Goal: Navigation & Orientation: Find specific page/section

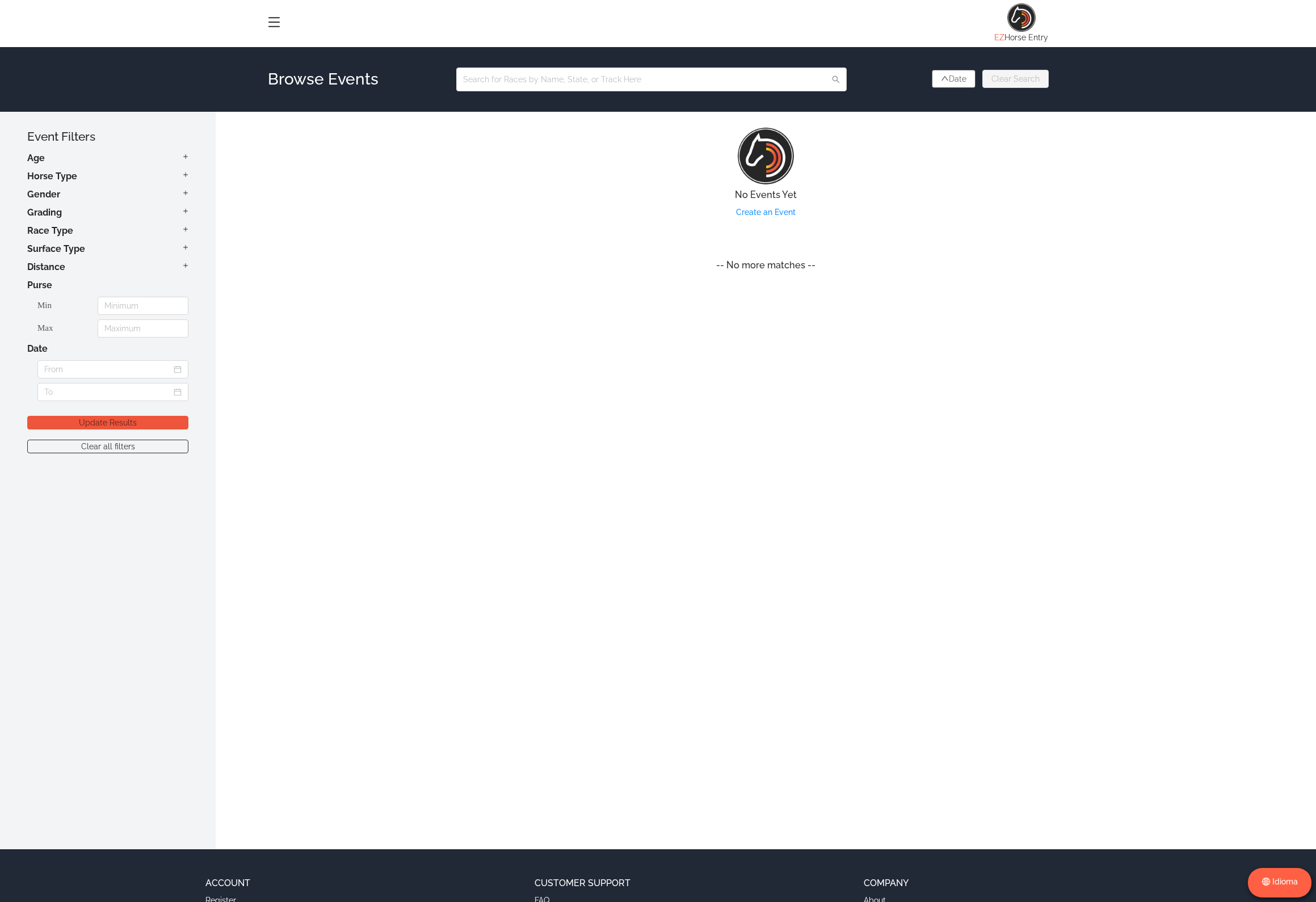
click at [274, 25] on icon "icon: menu" at bounding box center [274, 22] width 12 height 12
click at [284, 70] on link "Login" at bounding box center [330, 78] width 125 height 18
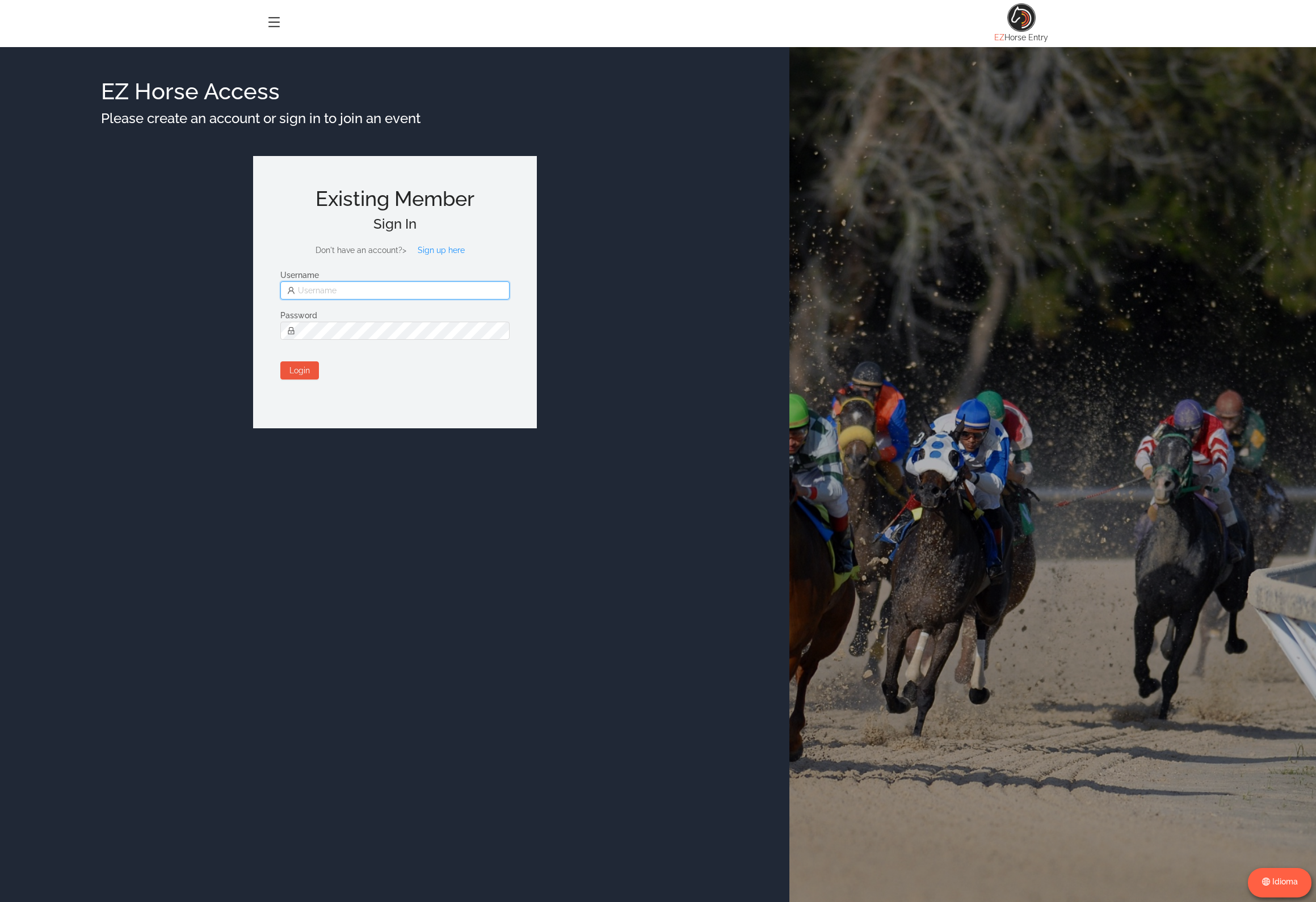
click at [360, 290] on input "text" at bounding box center [395, 290] width 229 height 18
type input "[EMAIL_ADDRESS][DOMAIN_NAME]"
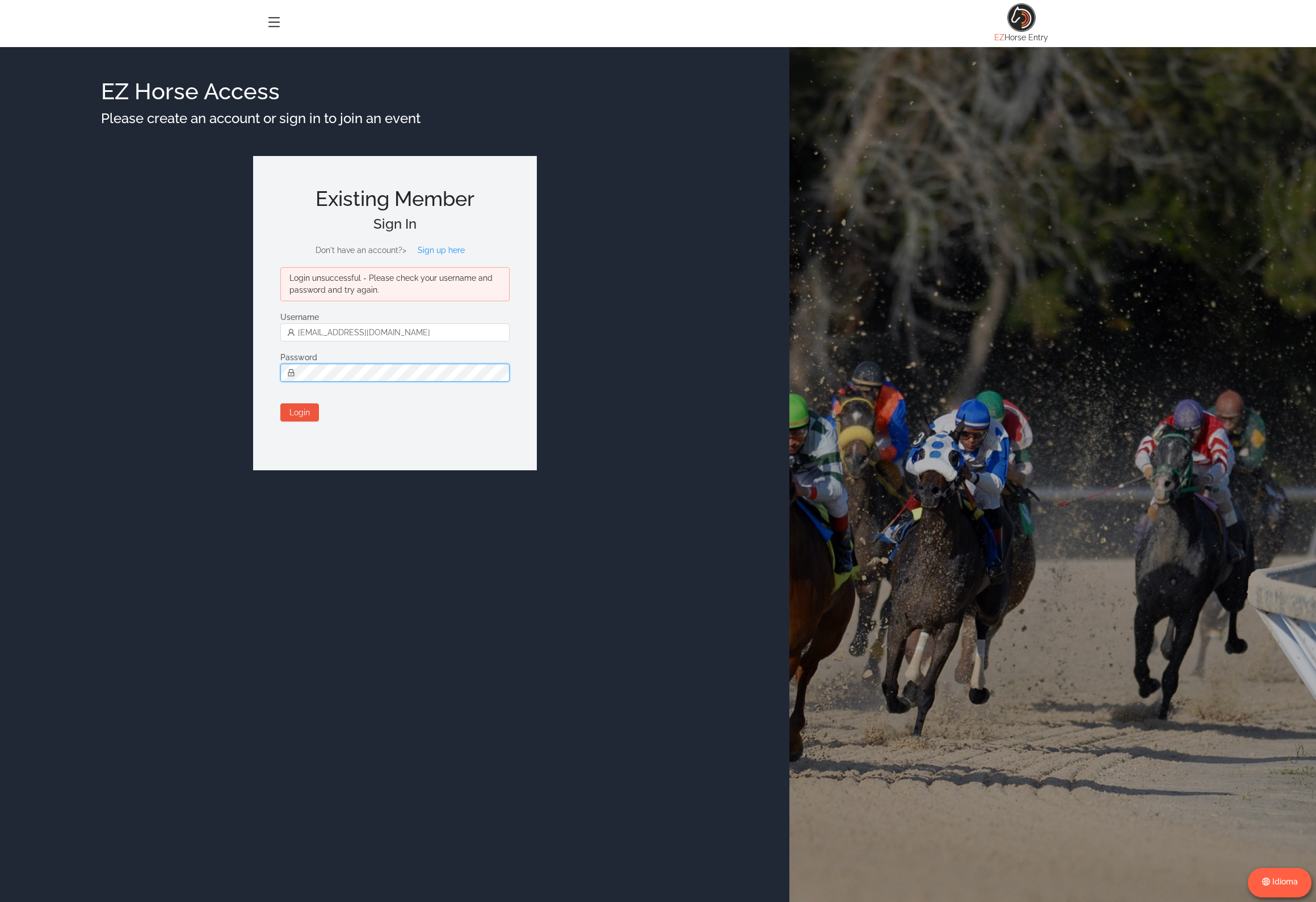
click at [269, 375] on div "Existing Member Sign In Don't have an account? > Sign up here Login unsuccessfu…" at bounding box center [395, 313] width 284 height 314
click at [302, 414] on button "Login" at bounding box center [300, 412] width 39 height 18
click at [387, 424] on div "Login unsuccessful - Please check your username and password and try again. Use…" at bounding box center [395, 355] width 229 height 176
click at [445, 252] on button "Sign up here" at bounding box center [442, 250] width 65 height 18
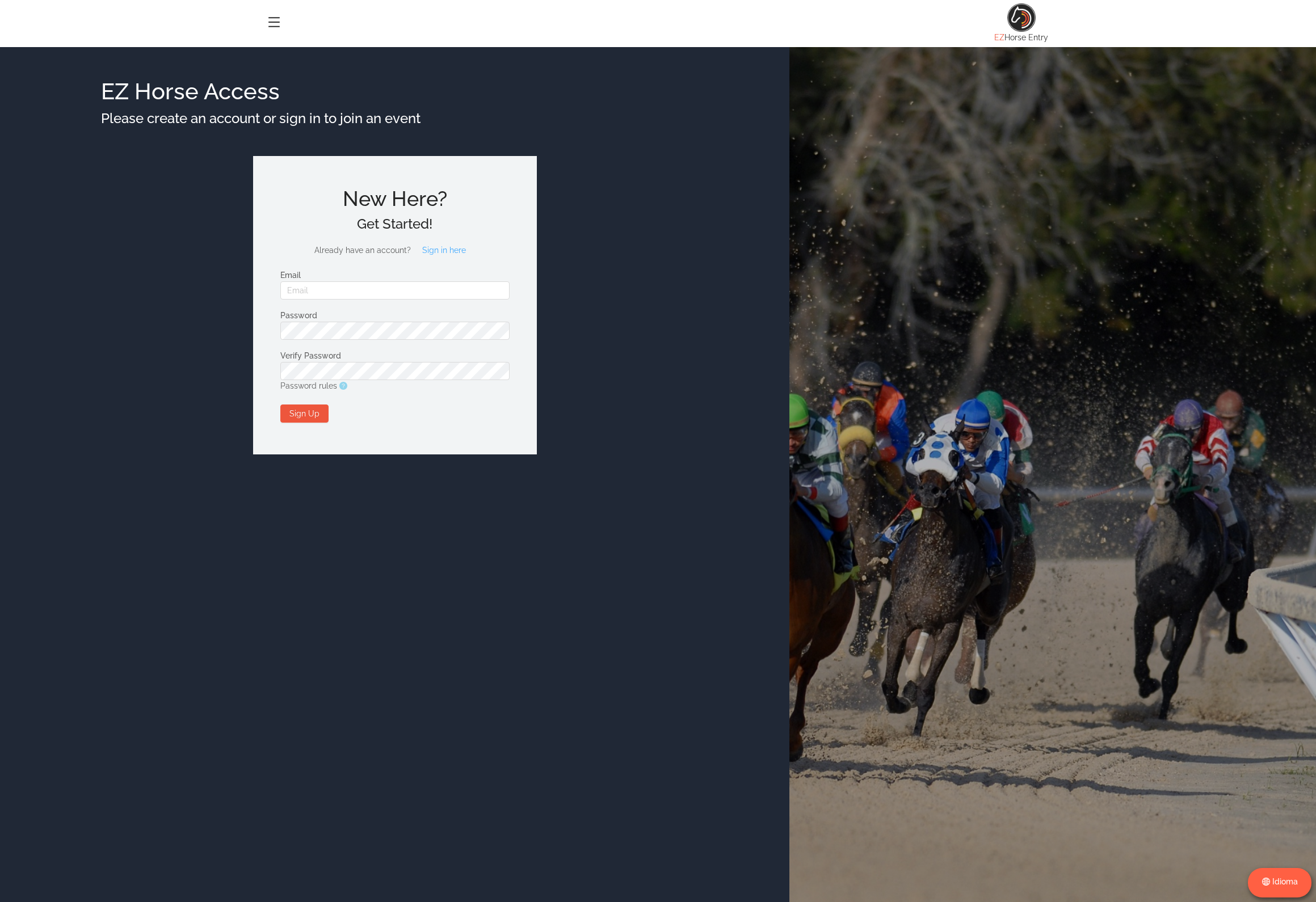
click at [442, 245] on button "Sign in here" at bounding box center [444, 250] width 62 height 18
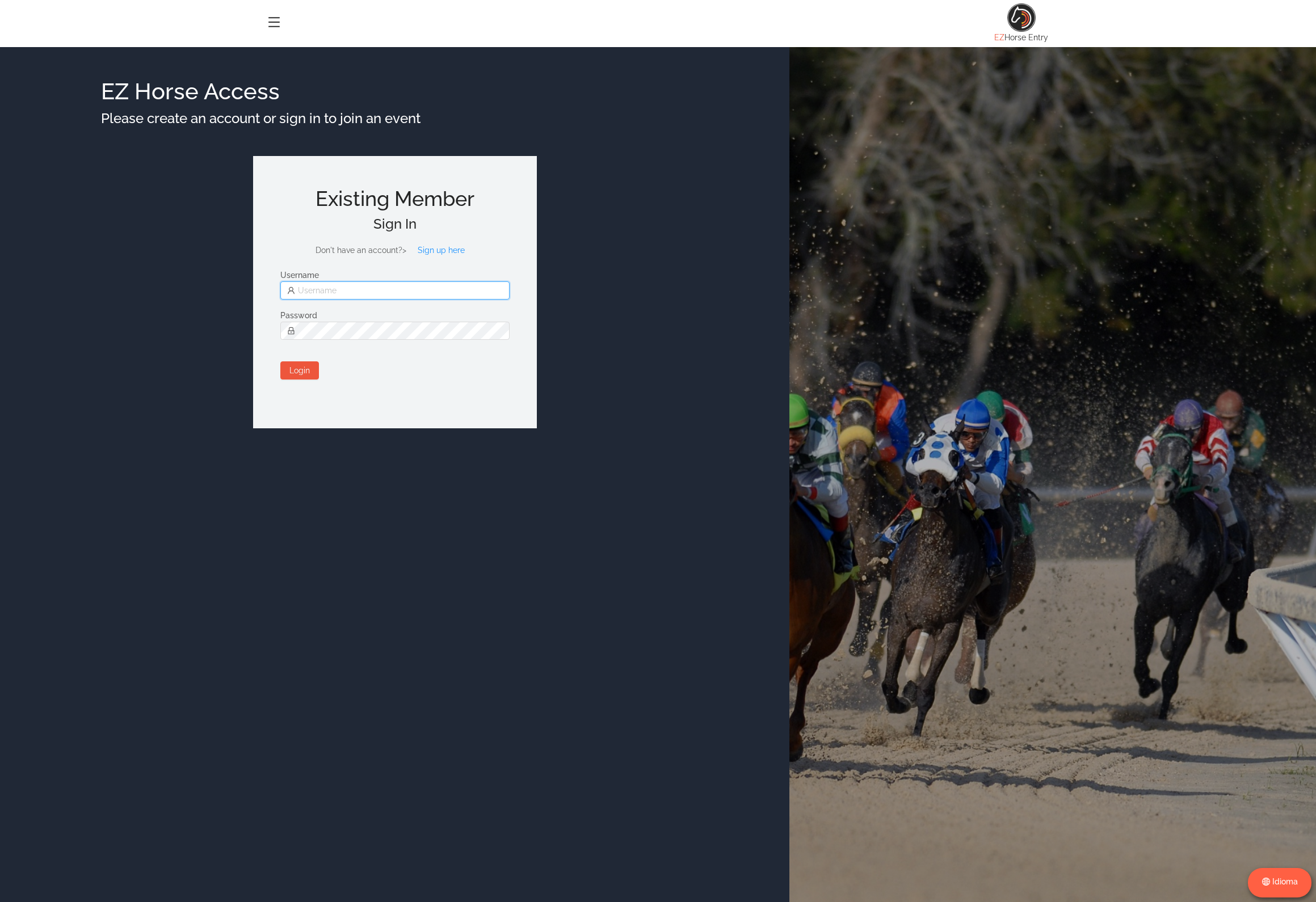
click at [360, 287] on input "text" at bounding box center [395, 290] width 229 height 18
click at [367, 290] on input "text" at bounding box center [395, 290] width 229 height 18
click at [645, 176] on div "EZ Horse Access Please create an account or sign in to join an event Existing M…" at bounding box center [395, 498] width 789 height 902
click at [463, 290] on input "text" at bounding box center [395, 290] width 229 height 18
click at [339, 294] on input "text" at bounding box center [395, 290] width 229 height 18
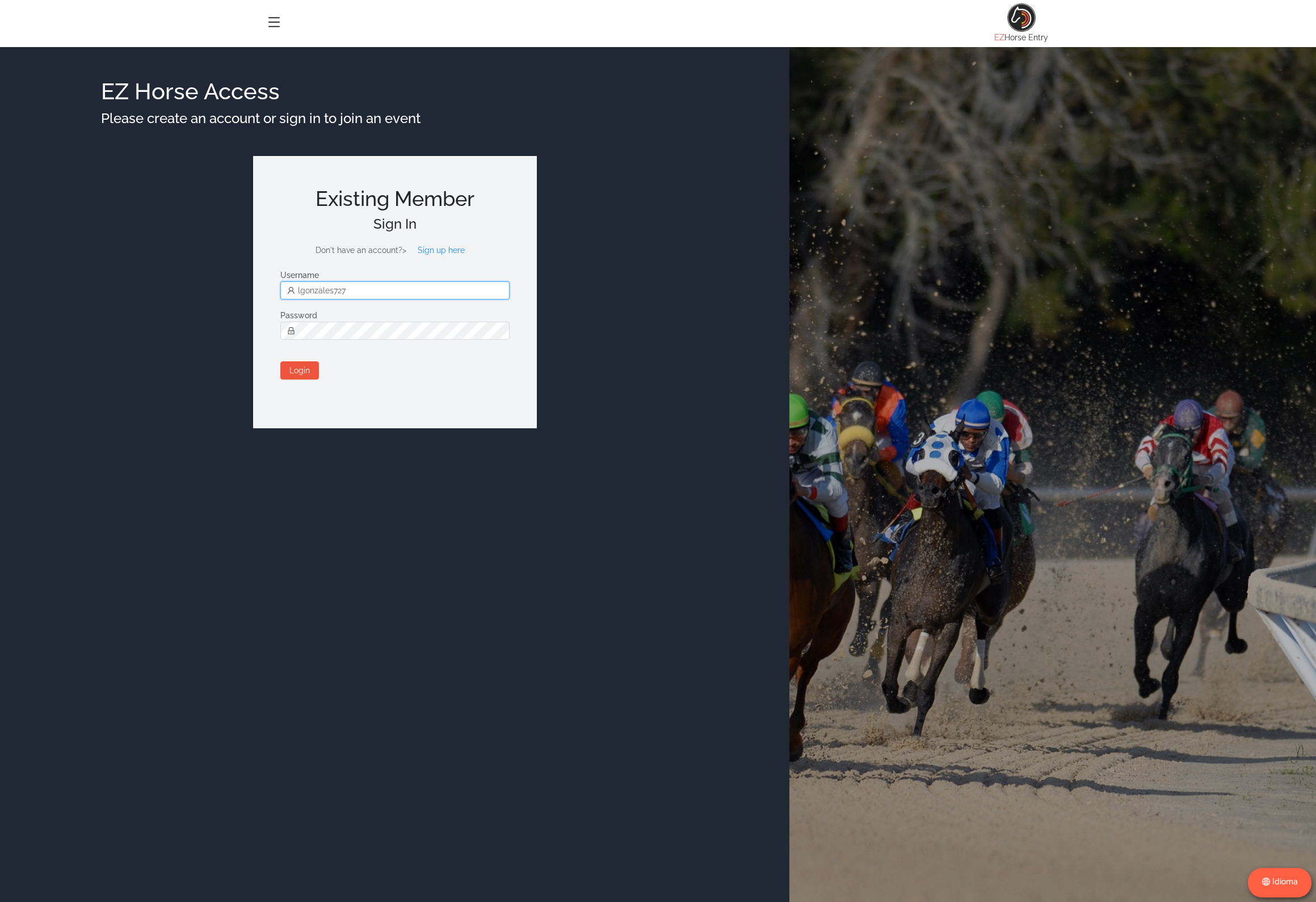
drag, startPoint x: 363, startPoint y: 292, endPoint x: 247, endPoint y: 295, distance: 116.0
click at [247, 295] on div "EZ Horse Access Please create an account or sign in to join an event Existing M…" at bounding box center [395, 498] width 789 height 902
paste input "[DOMAIN_NAME][EMAIL_ADDRESS][DOMAIN_NAME]"
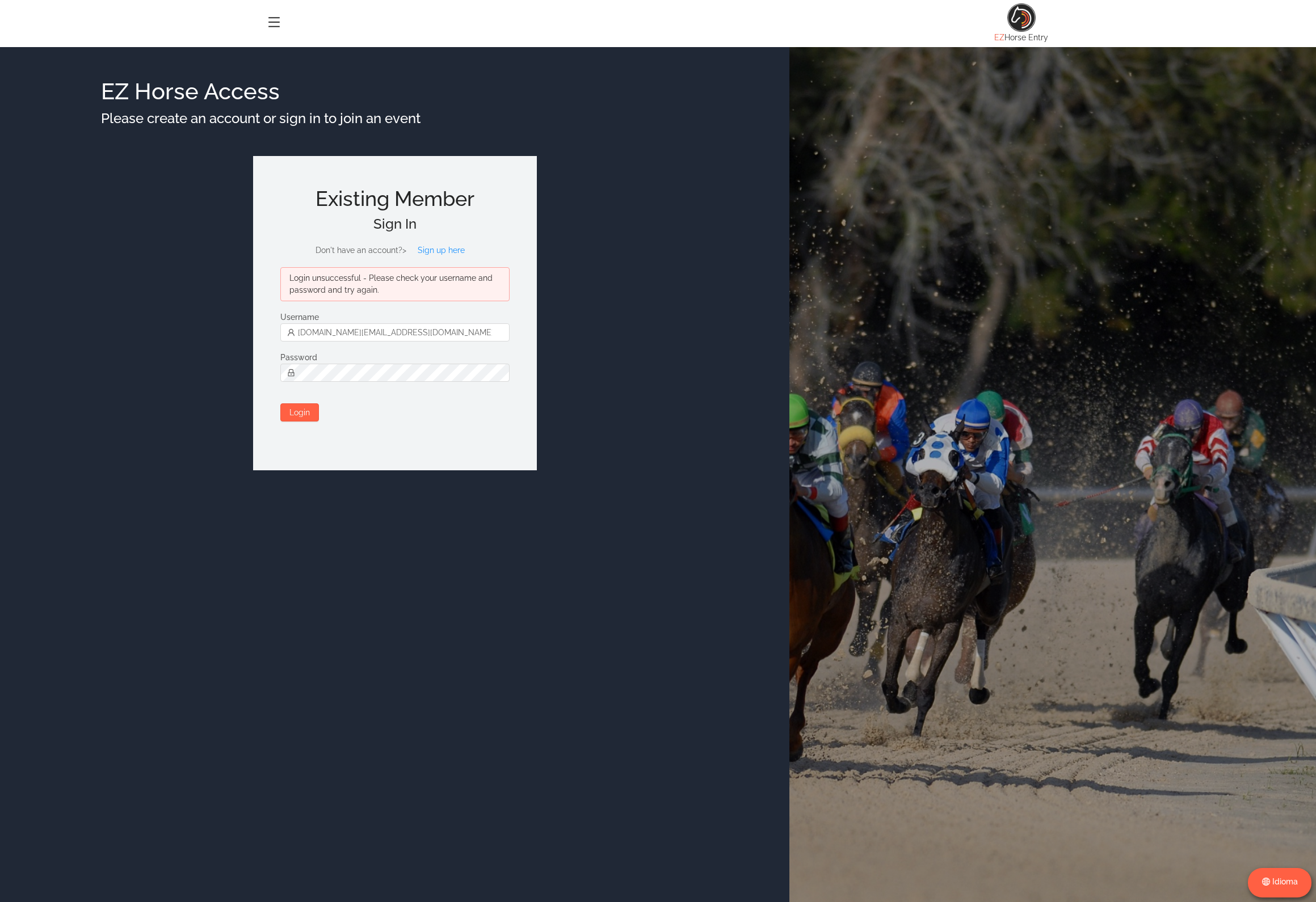
click at [306, 416] on button "Login" at bounding box center [300, 412] width 39 height 18
click at [290, 374] on span at bounding box center [395, 372] width 229 height 18
click at [403, 338] on input "[DOMAIN_NAME][EMAIL_ADDRESS][DOMAIN_NAME]" at bounding box center [395, 332] width 229 height 18
type input "[DOMAIN_NAME][EMAIL_ADDRESS][DOMAIN_NAME]"
click at [302, 413] on button "Login" at bounding box center [300, 412] width 39 height 18
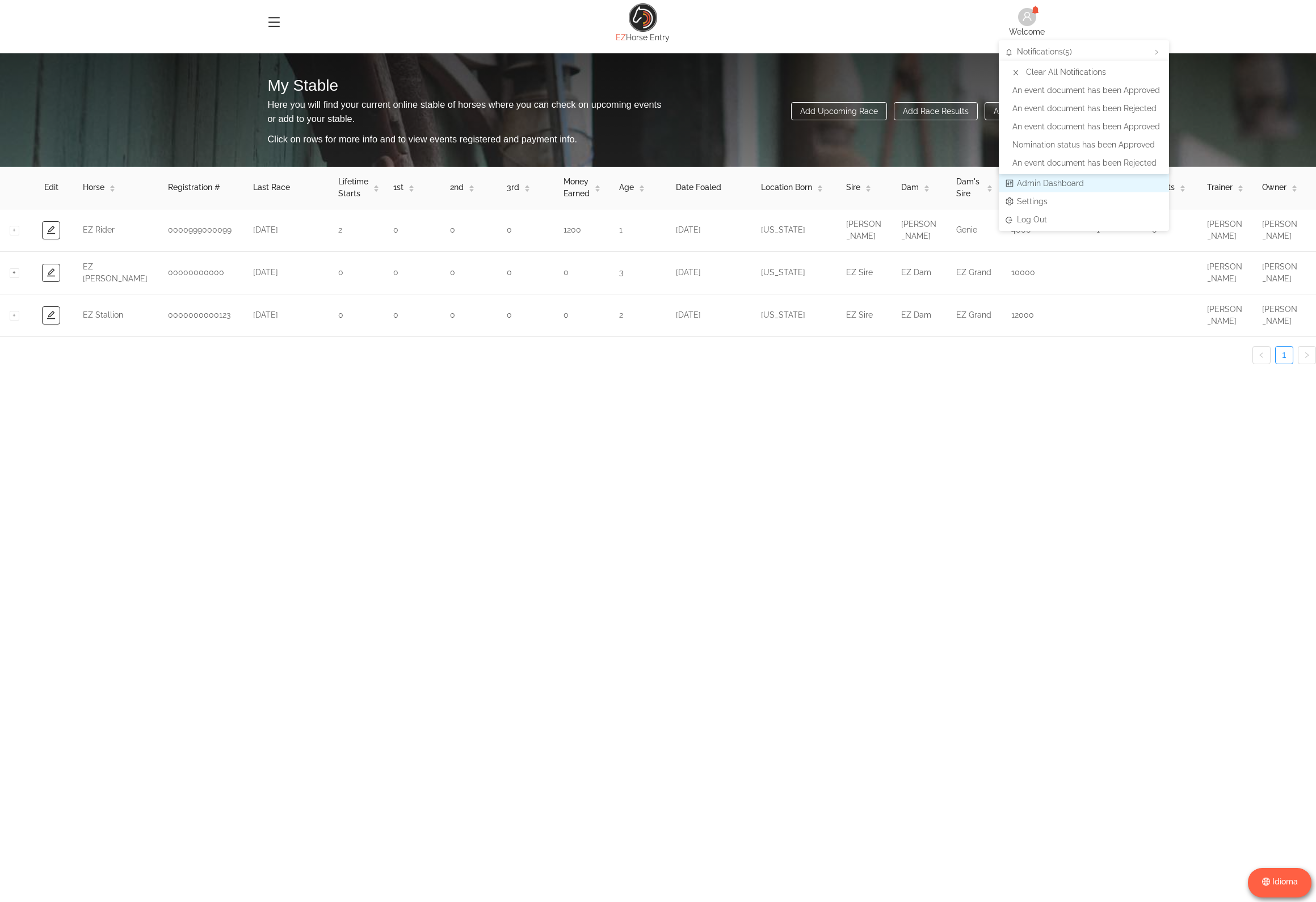
click at [1042, 180] on span "Admin Dashboard" at bounding box center [1050, 183] width 67 height 9
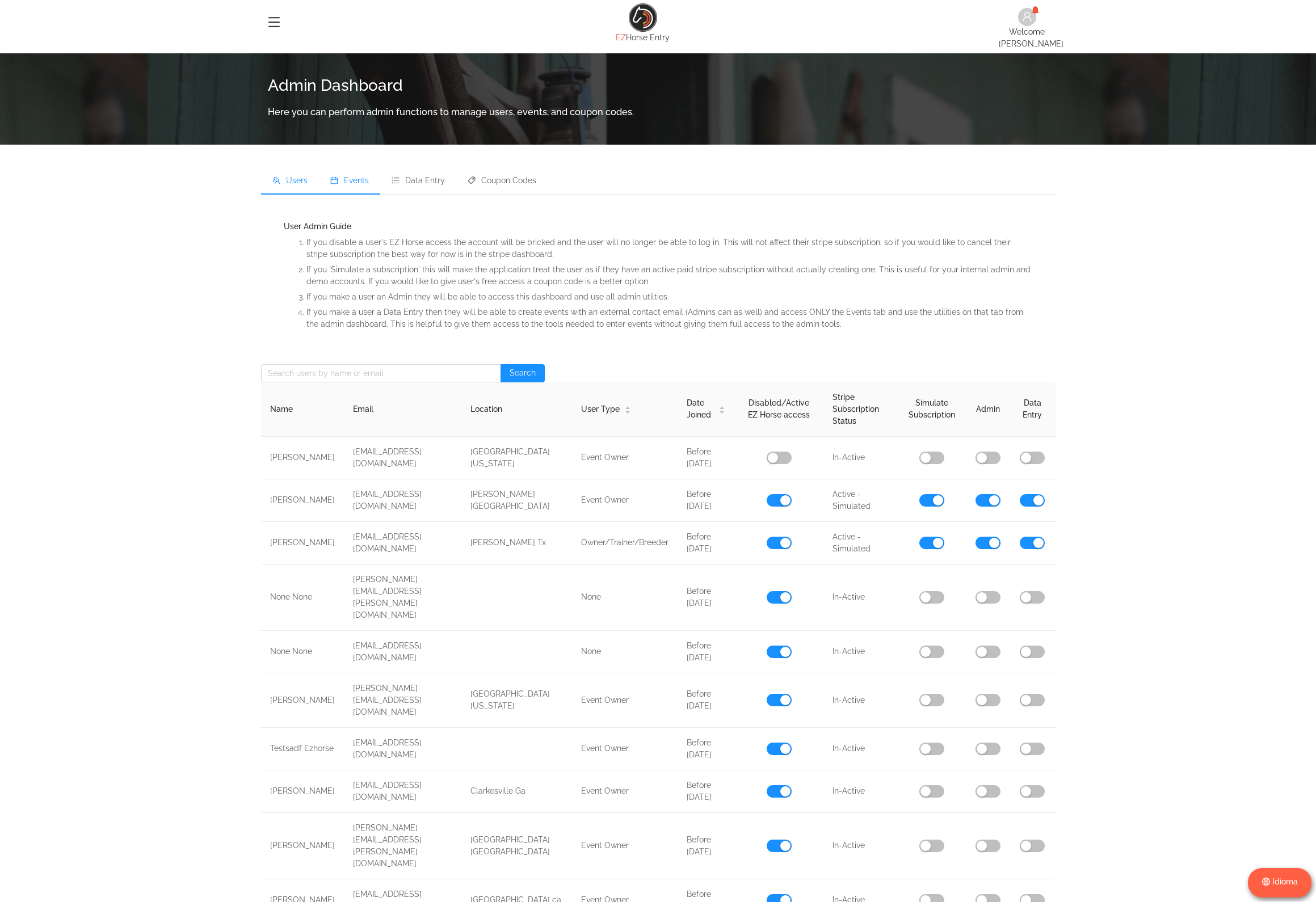
click at [352, 168] on li "Events" at bounding box center [349, 181] width 61 height 27
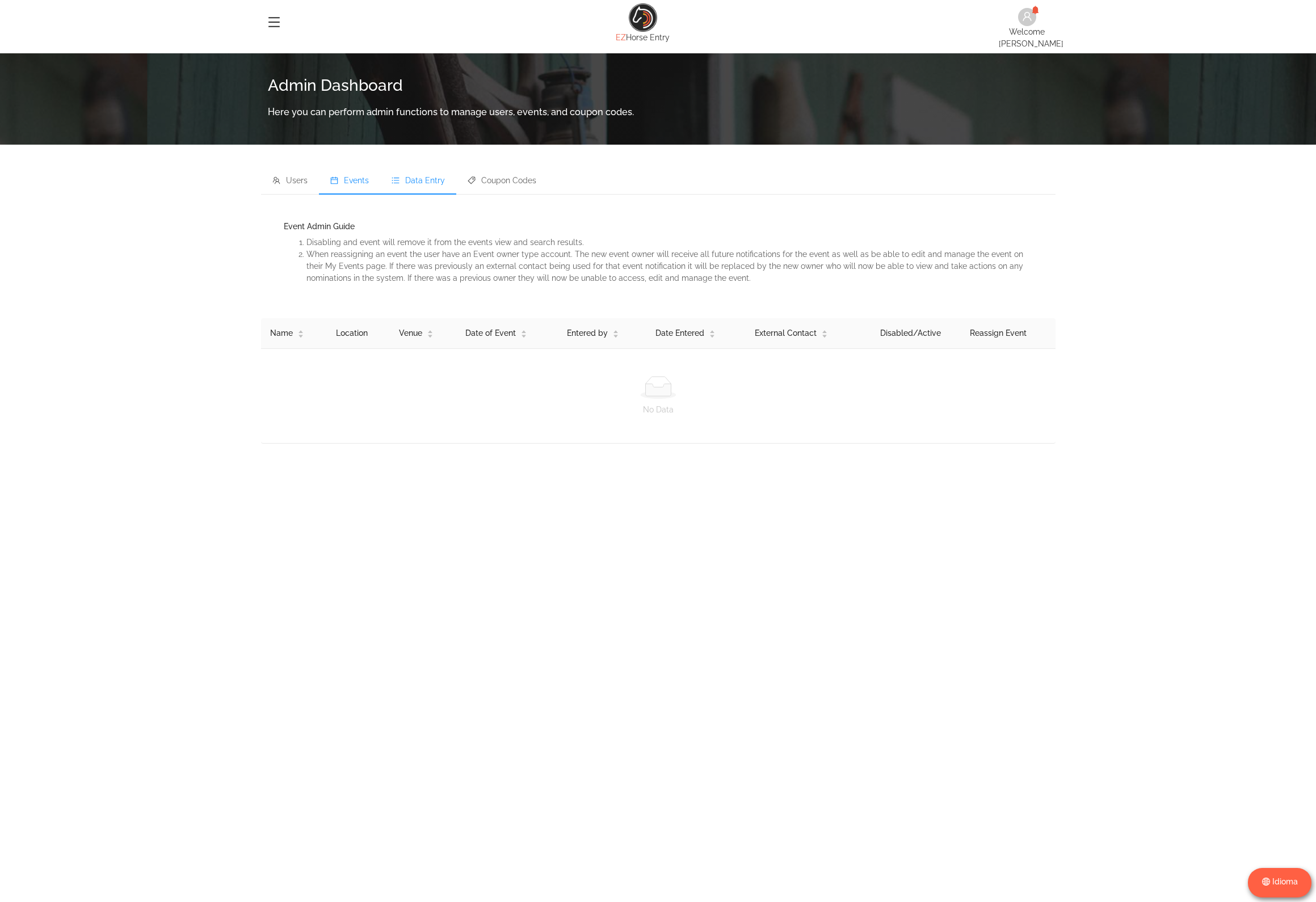
click at [412, 173] on li "Data Entry" at bounding box center [418, 181] width 76 height 27
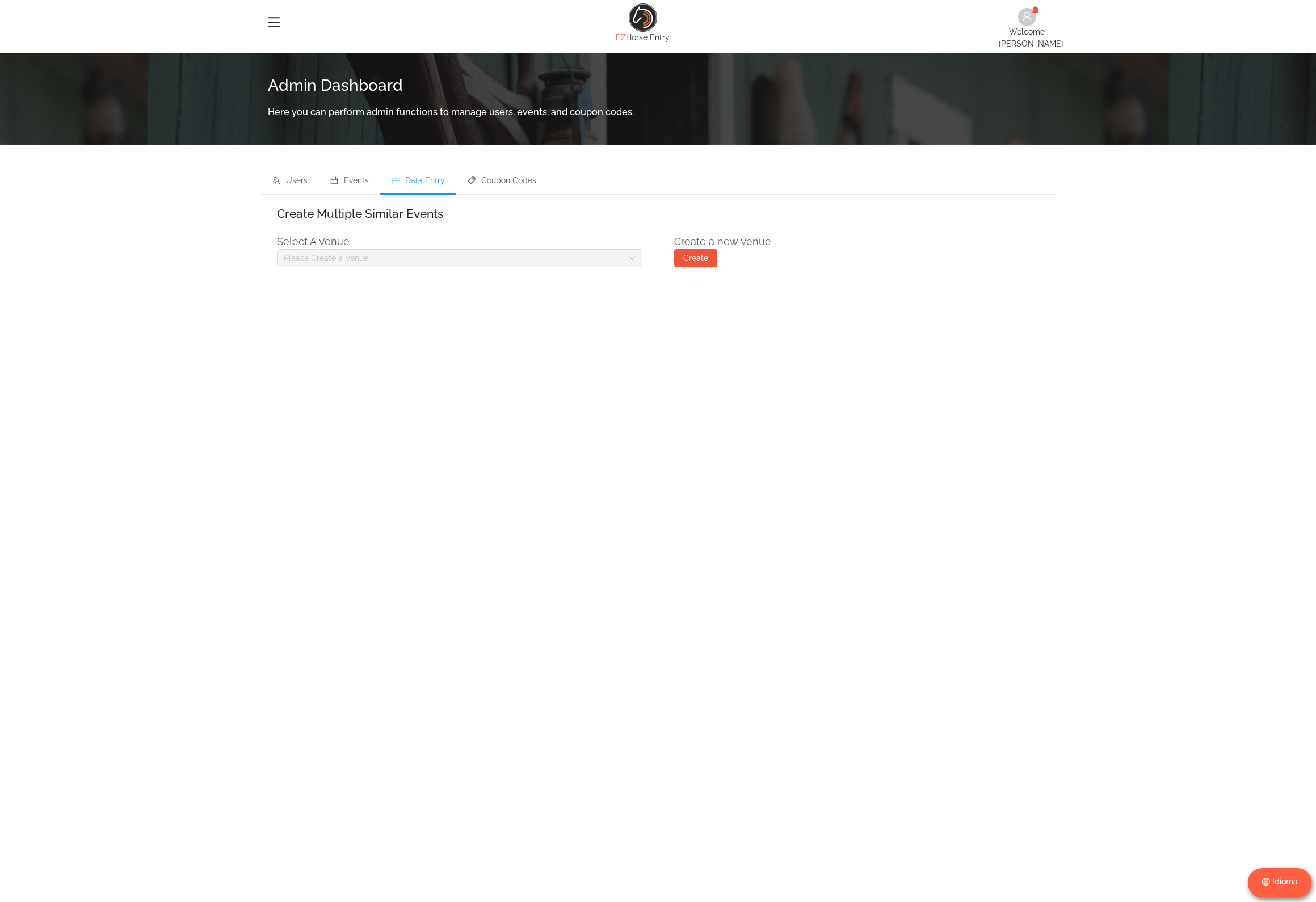
click at [429, 253] on div "Please Create a Venue" at bounding box center [453, 258] width 339 height 11
click at [493, 182] on li "Coupon Codes" at bounding box center [502, 181] width 91 height 27
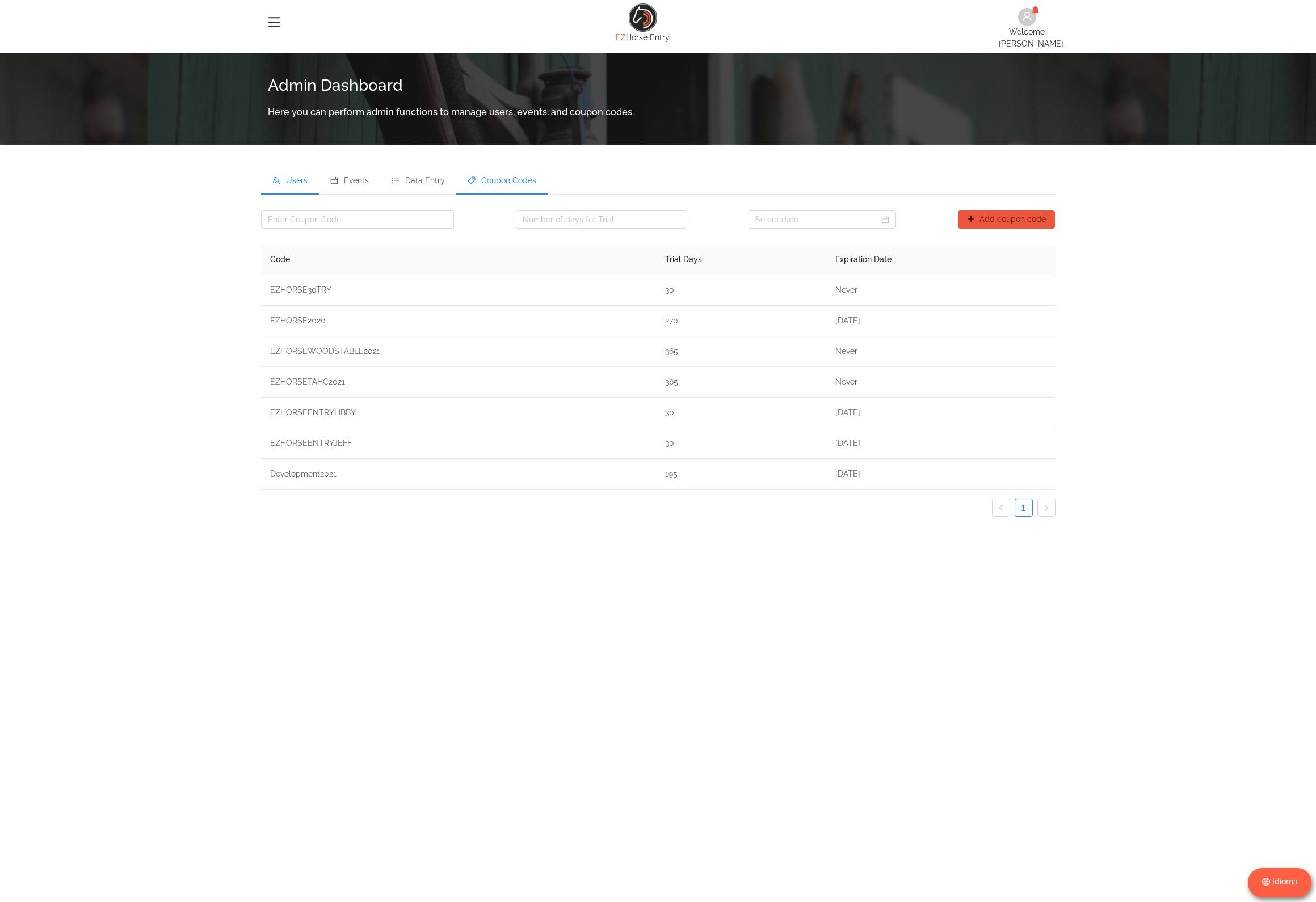
click at [293, 178] on li "Users" at bounding box center [290, 181] width 58 height 27
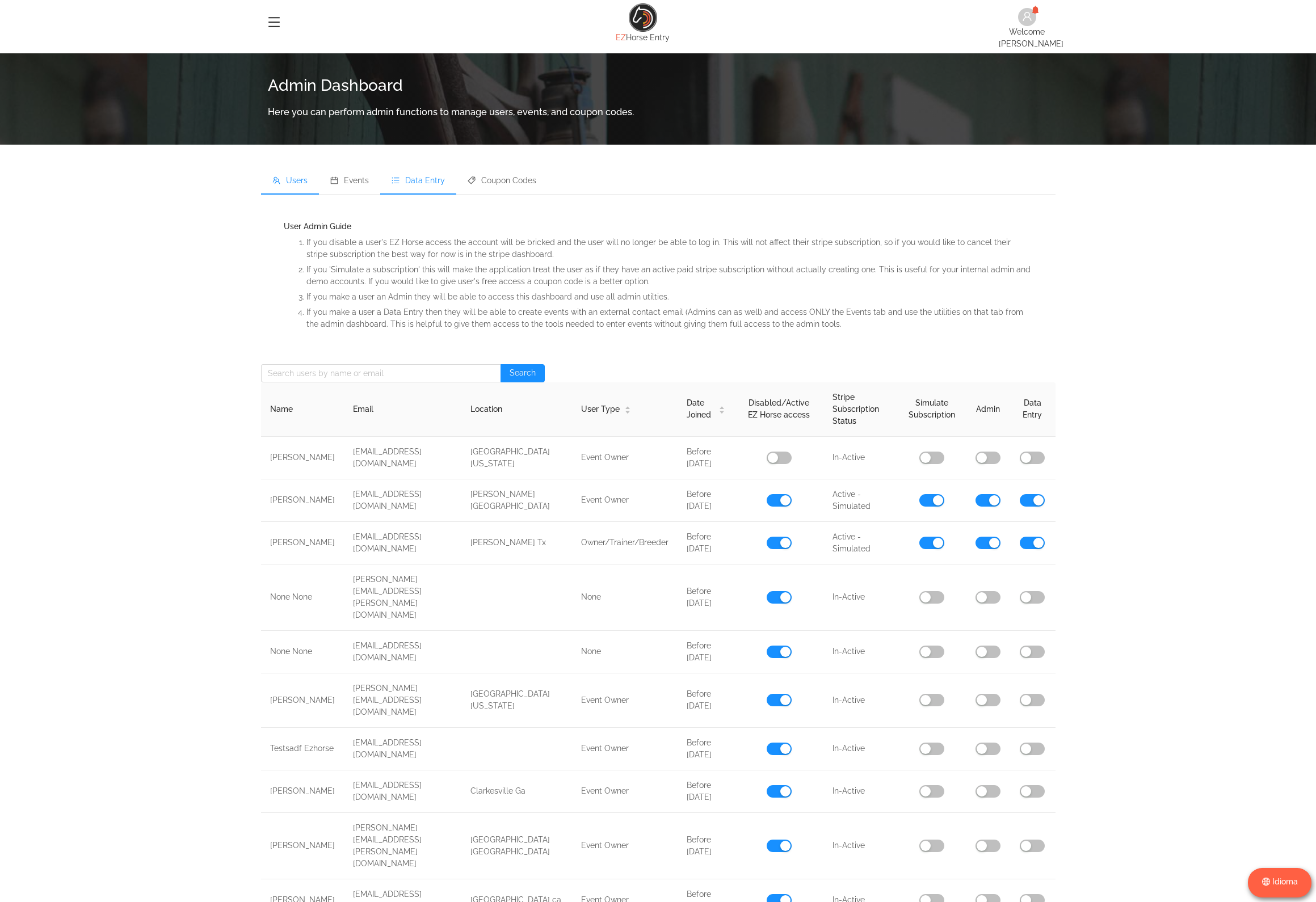
click at [434, 171] on li "Data Entry" at bounding box center [418, 181] width 76 height 27
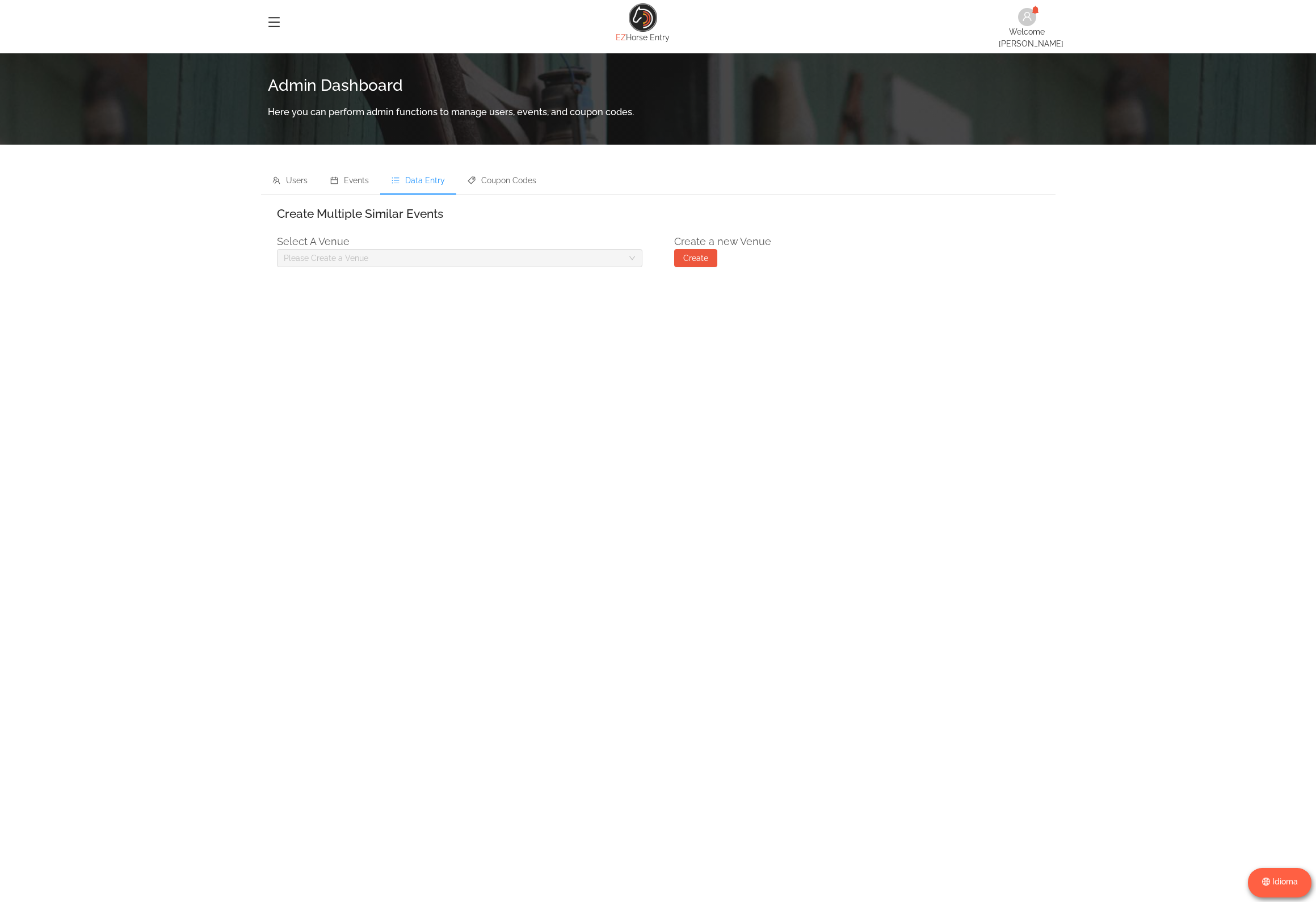
click at [612, 256] on div "Please Create a Venue" at bounding box center [453, 258] width 339 height 11
click at [374, 179] on li "Events" at bounding box center [349, 181] width 61 height 27
